Goal: Navigation & Orientation: Go to known website

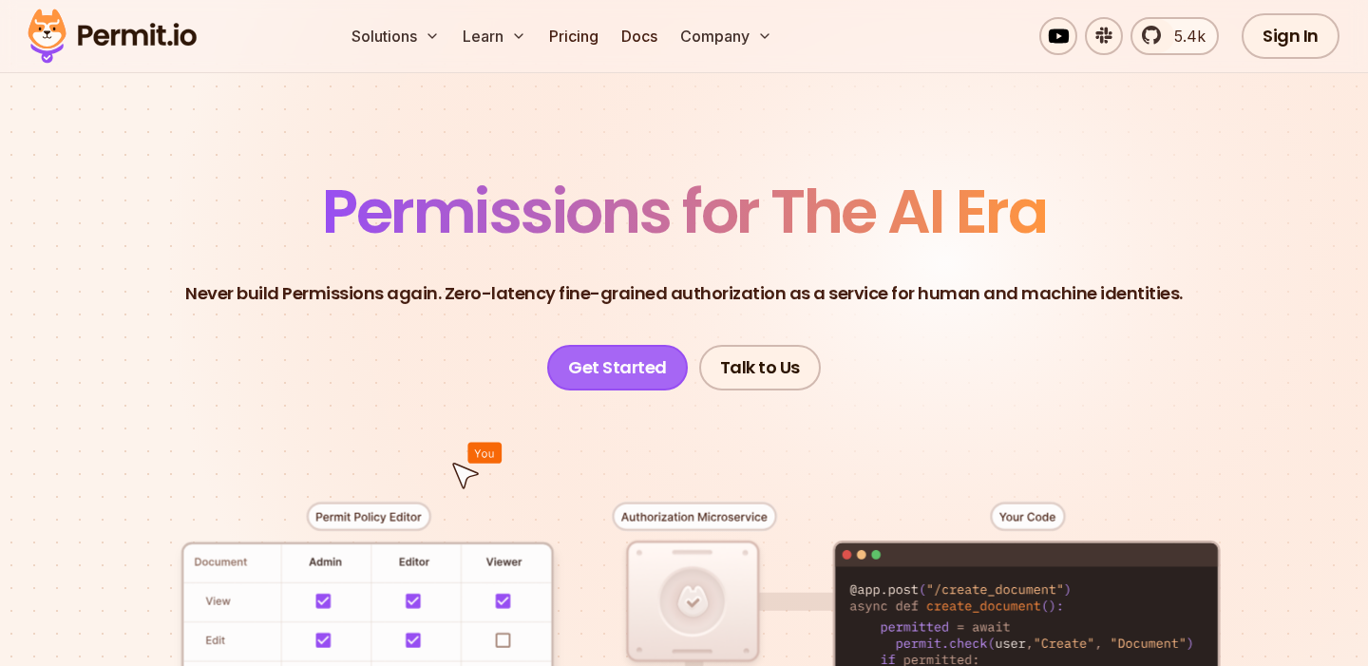
scroll to position [73, 0]
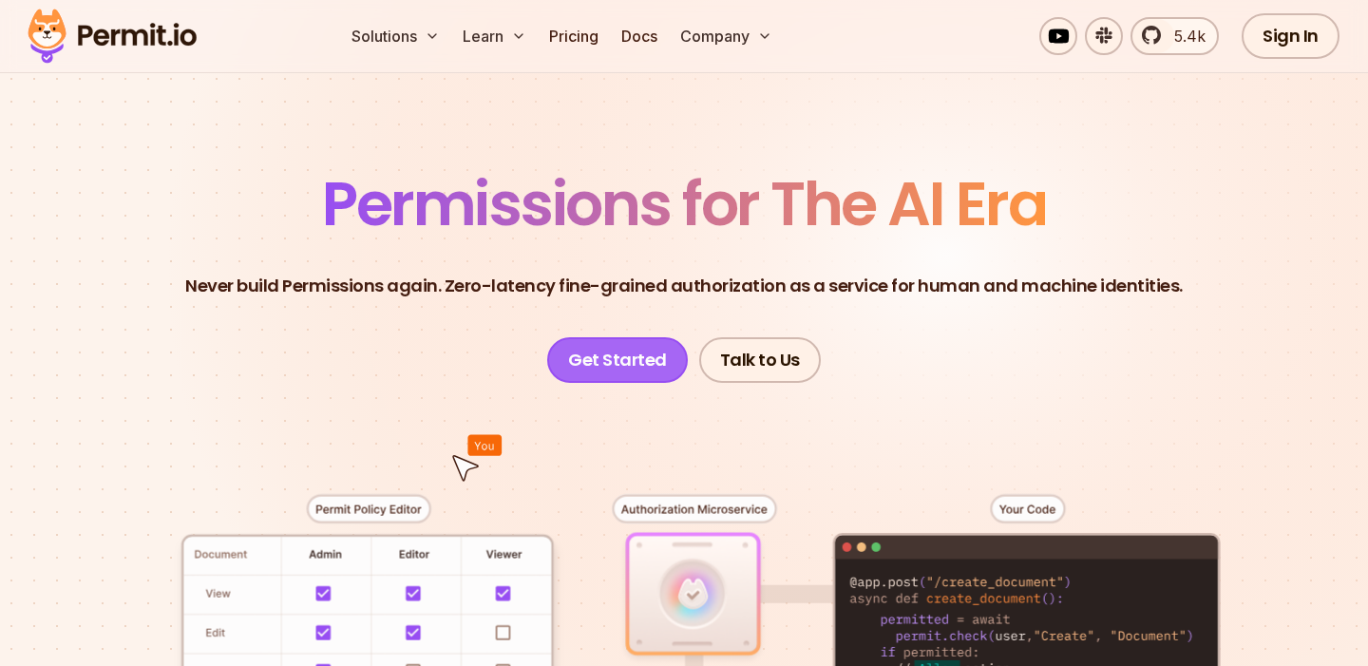
click at [602, 350] on link "Get Started" at bounding box center [617, 360] width 141 height 46
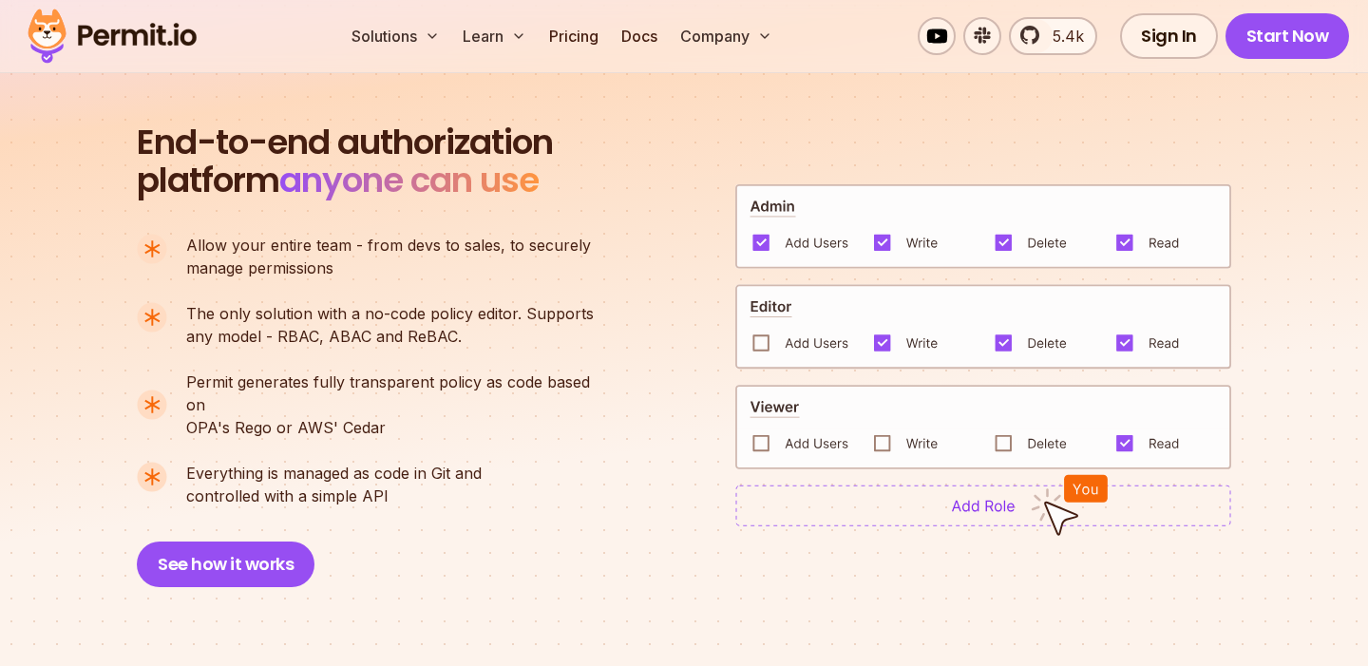
scroll to position [1278, 0]
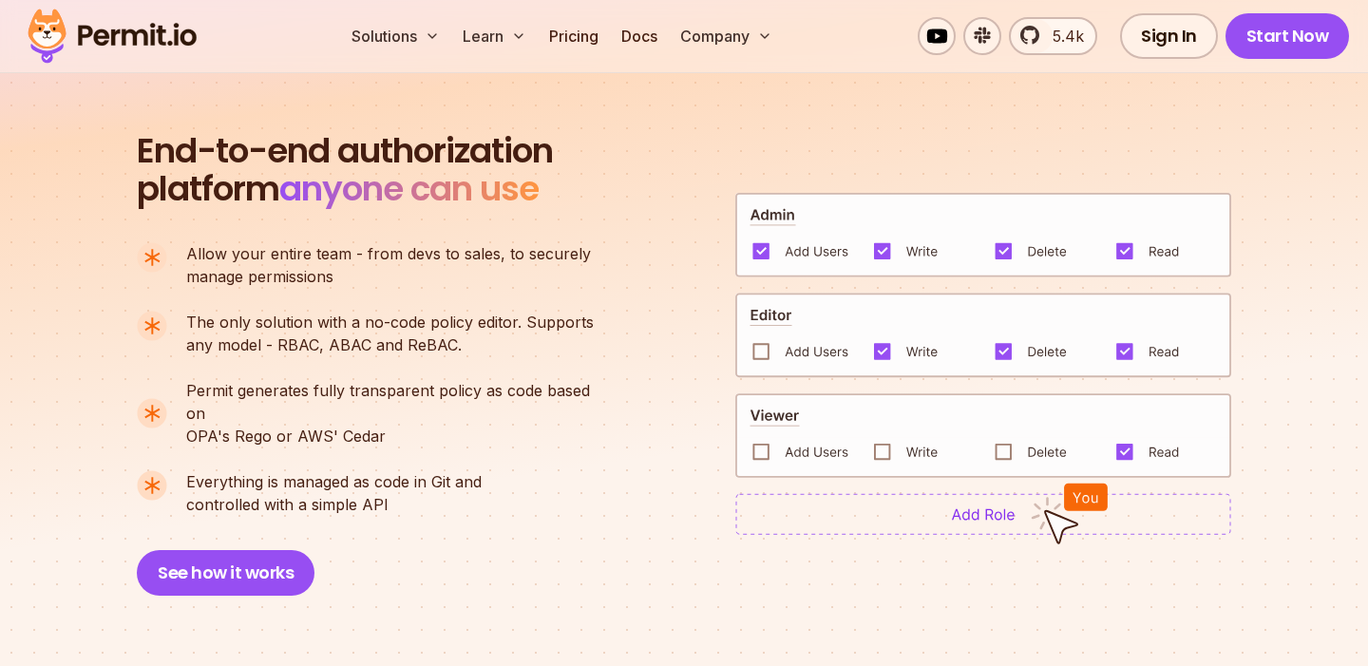
click at [764, 341] on img at bounding box center [983, 335] width 496 height 85
click at [991, 500] on img at bounding box center [983, 514] width 496 height 42
click at [1094, 483] on img at bounding box center [1069, 514] width 78 height 62
click at [1137, 435] on img at bounding box center [983, 435] width 496 height 85
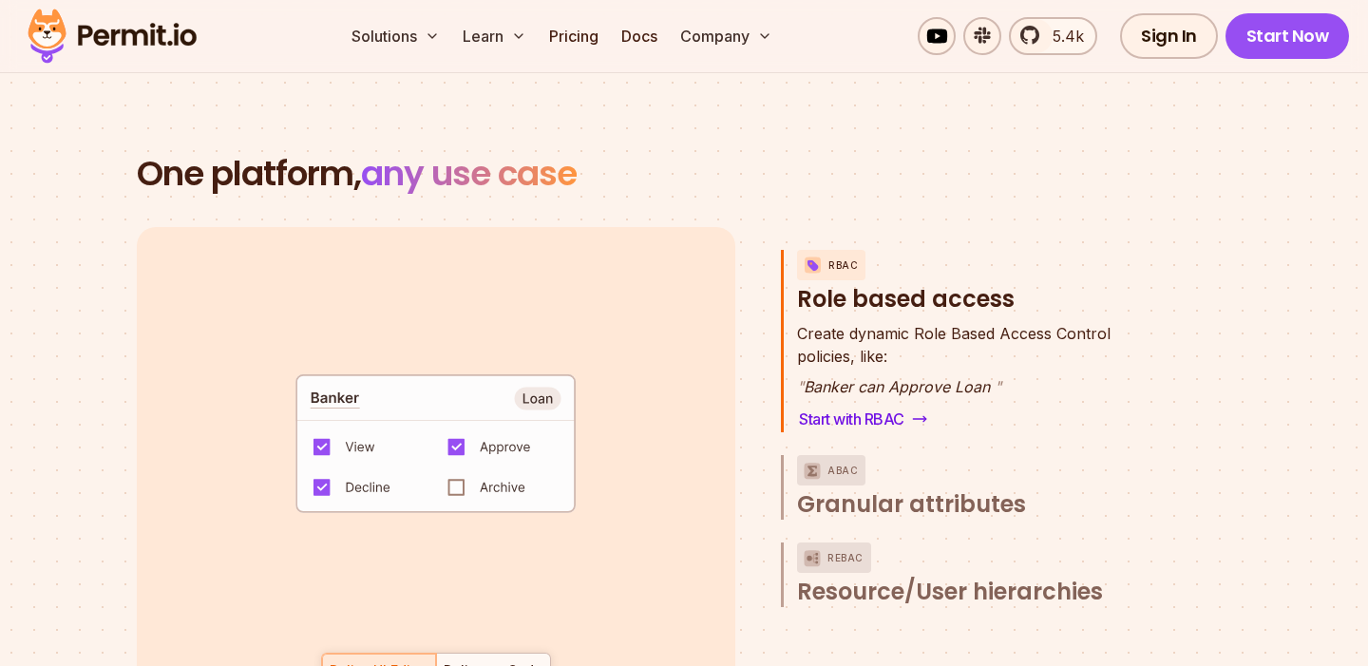
scroll to position [2671, 0]
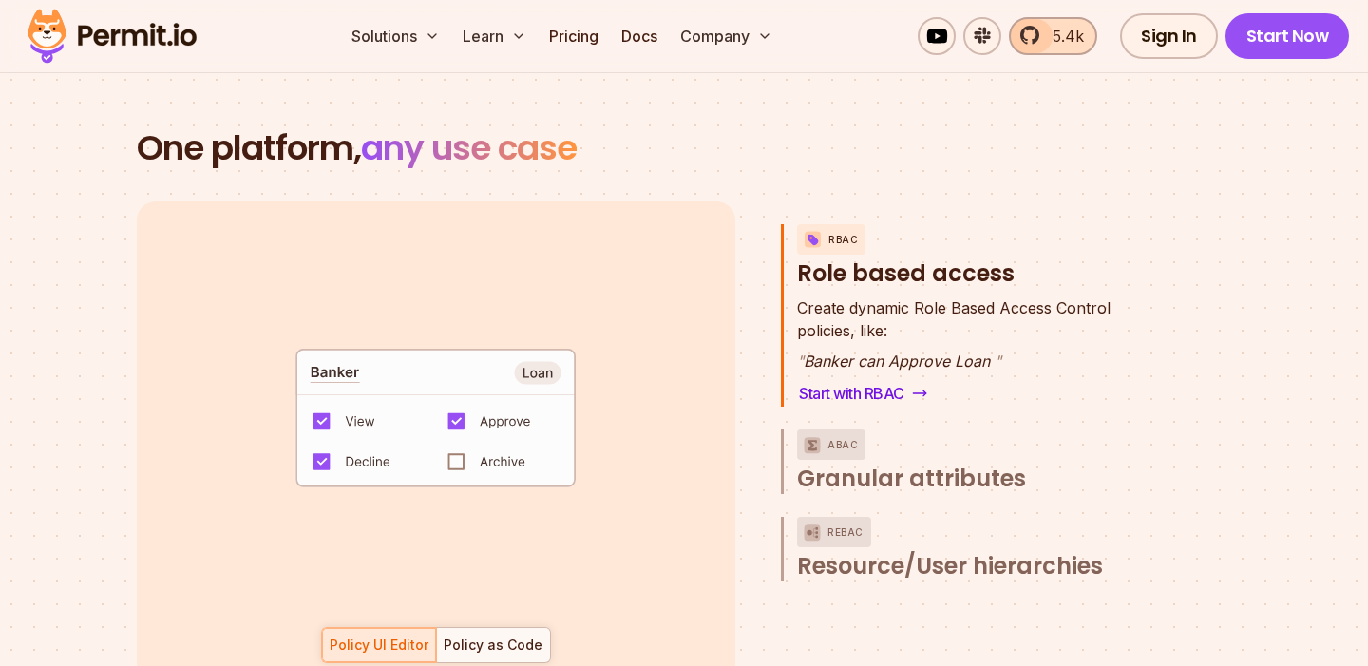
click at [1066, 37] on span "5.4k" at bounding box center [1062, 36] width 43 height 23
